Goal: Task Accomplishment & Management: Use online tool/utility

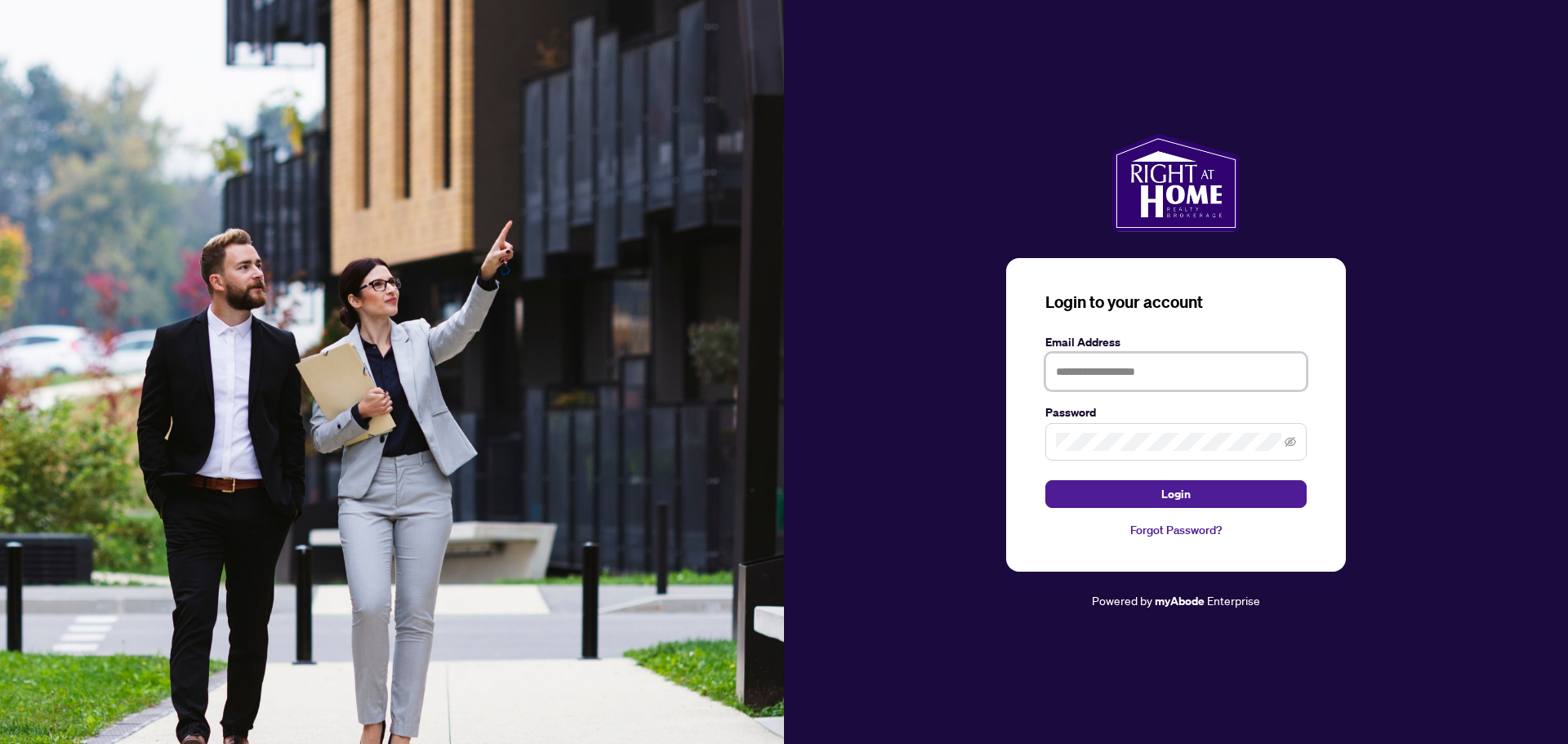
click at [1158, 374] on input "text" at bounding box center [1176, 371] width 261 height 38
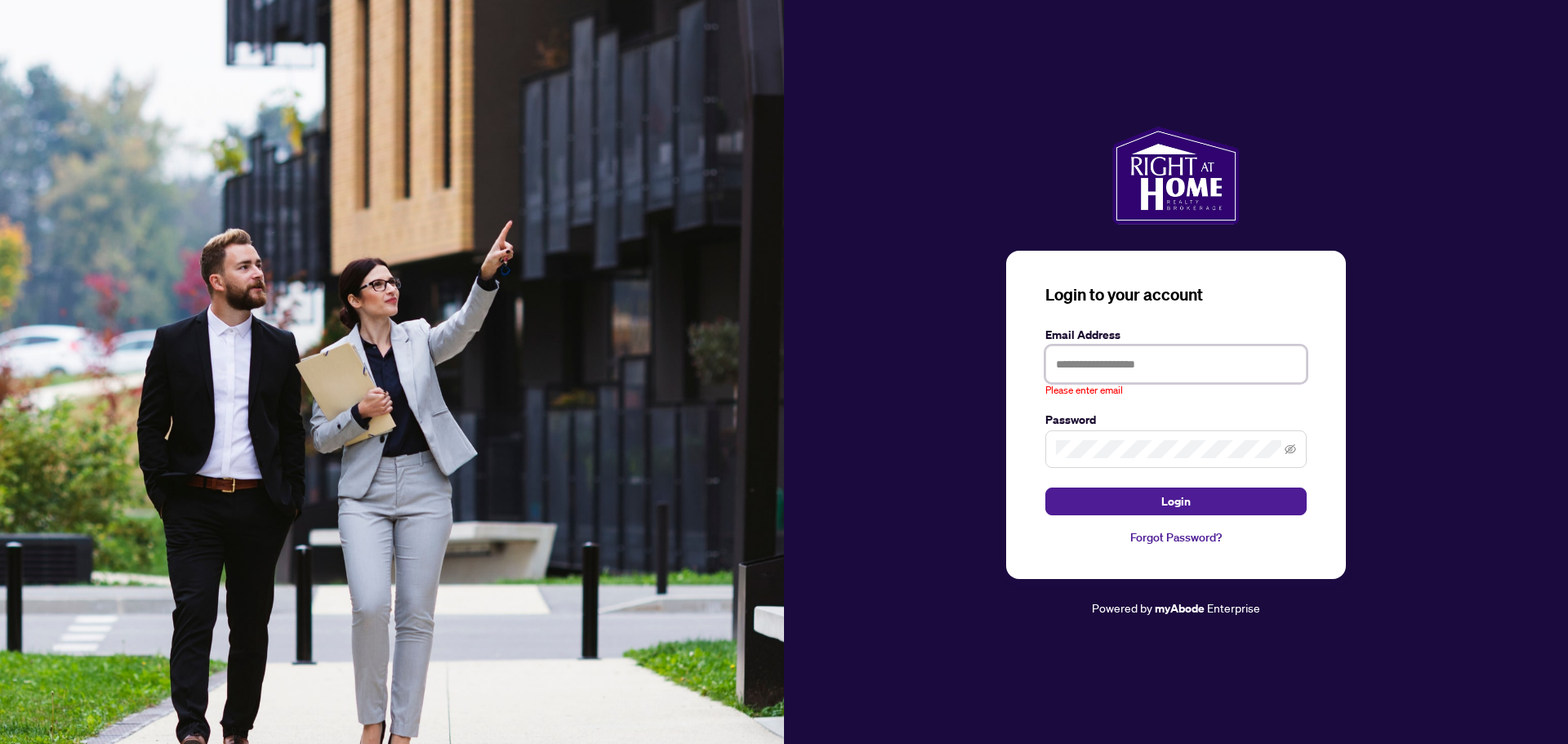
type input "**********"
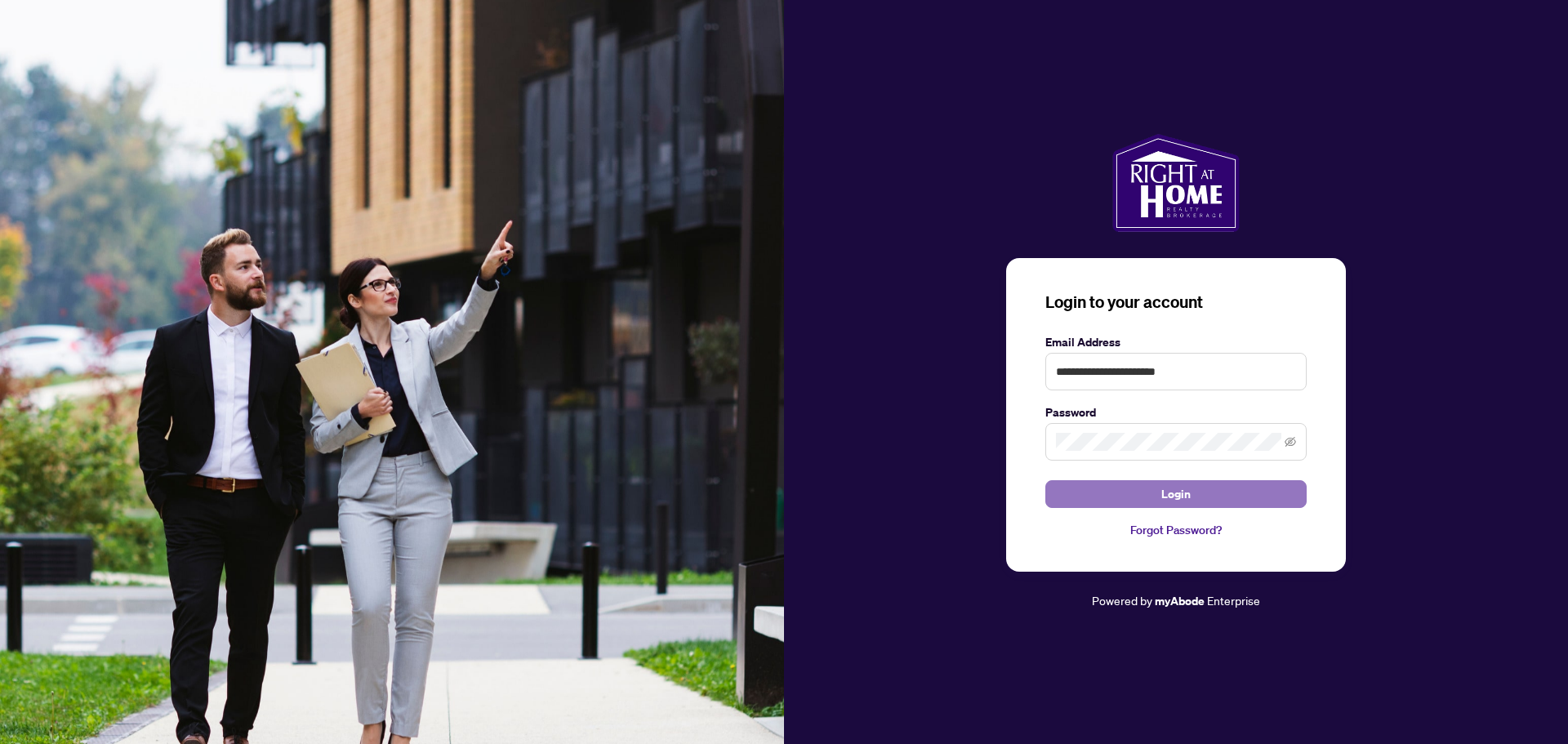
click at [1142, 499] on button "Login" at bounding box center [1176, 494] width 261 height 28
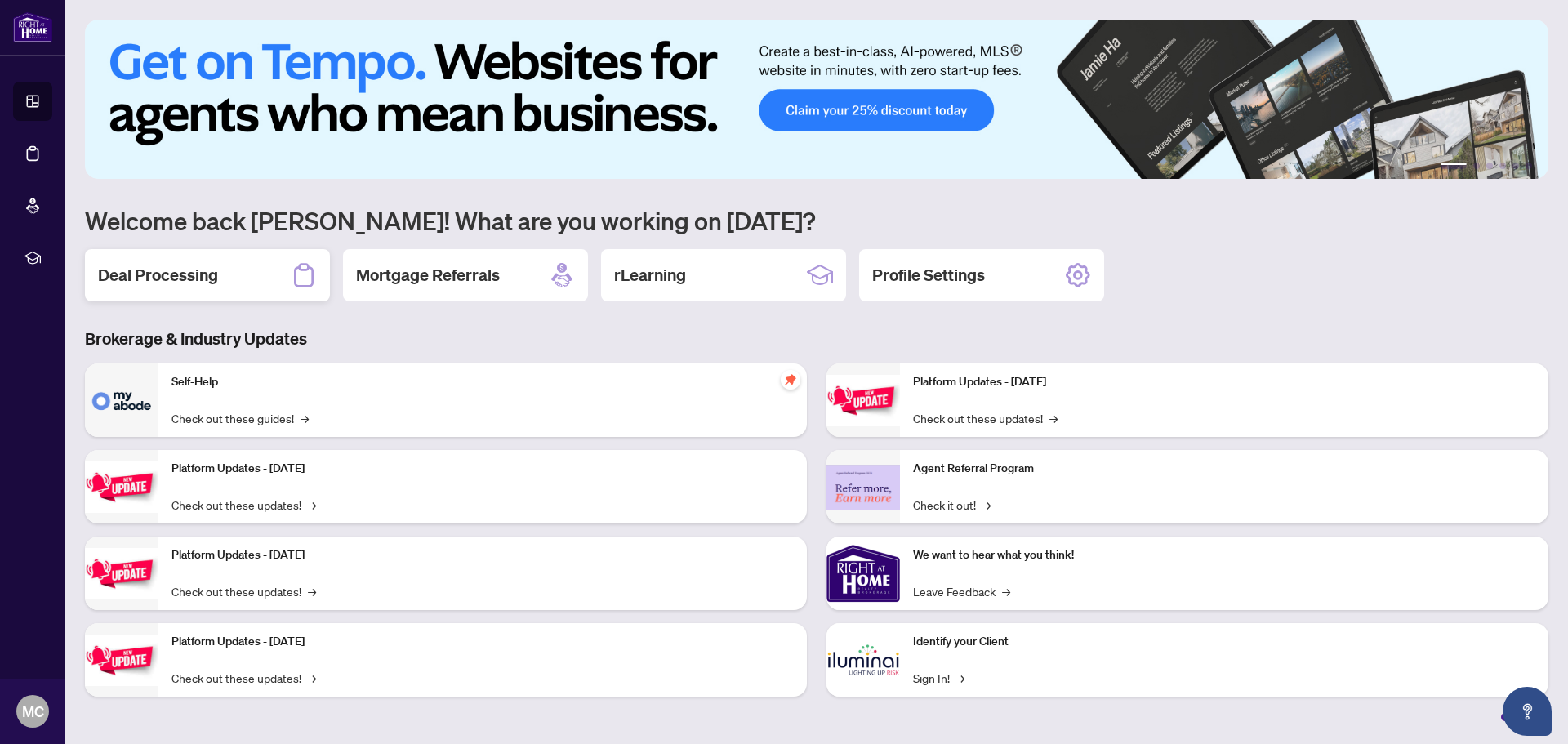
drag, startPoint x: 161, startPoint y: 275, endPoint x: 217, endPoint y: 340, distance: 85.8
click at [161, 274] on h2 "Deal Processing" at bounding box center [158, 275] width 120 height 23
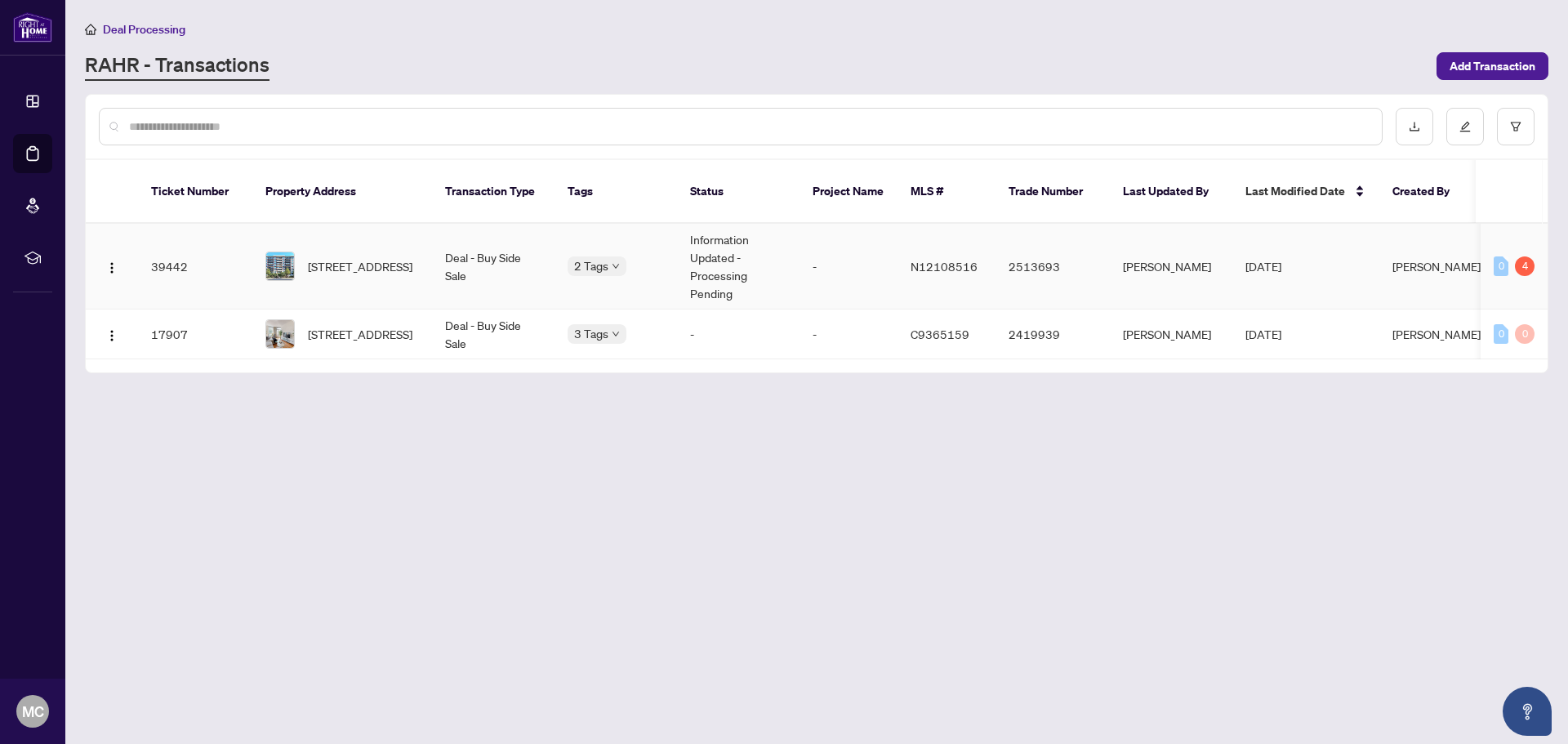
click at [370, 257] on span "[STREET_ADDRESS]" at bounding box center [360, 265] width 104 height 18
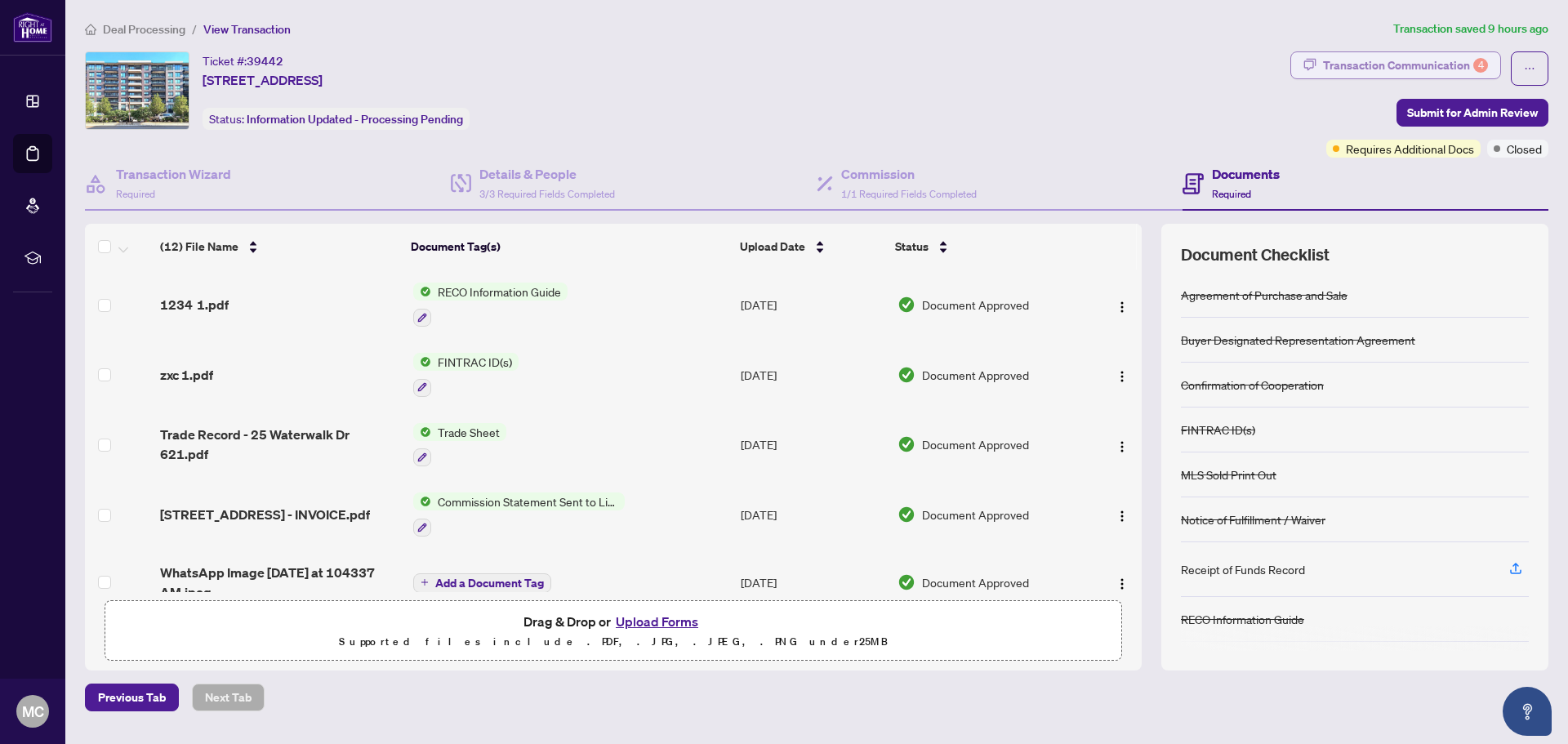
click at [1446, 64] on div "Transaction Communication 4" at bounding box center [1405, 65] width 165 height 26
